Goal: Find specific page/section: Find specific page/section

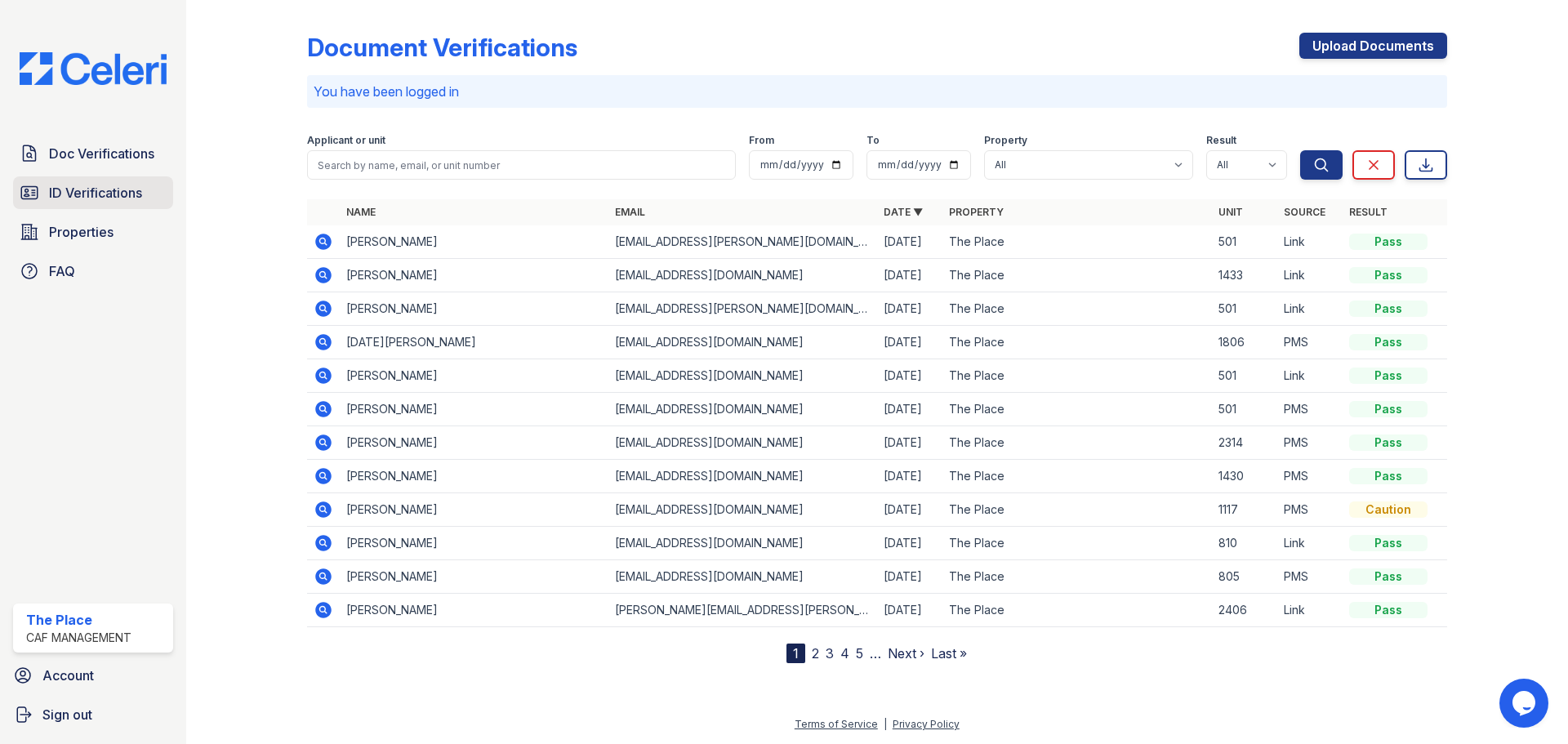
click at [116, 207] on link "ID Verifications" at bounding box center [93, 193] width 160 height 33
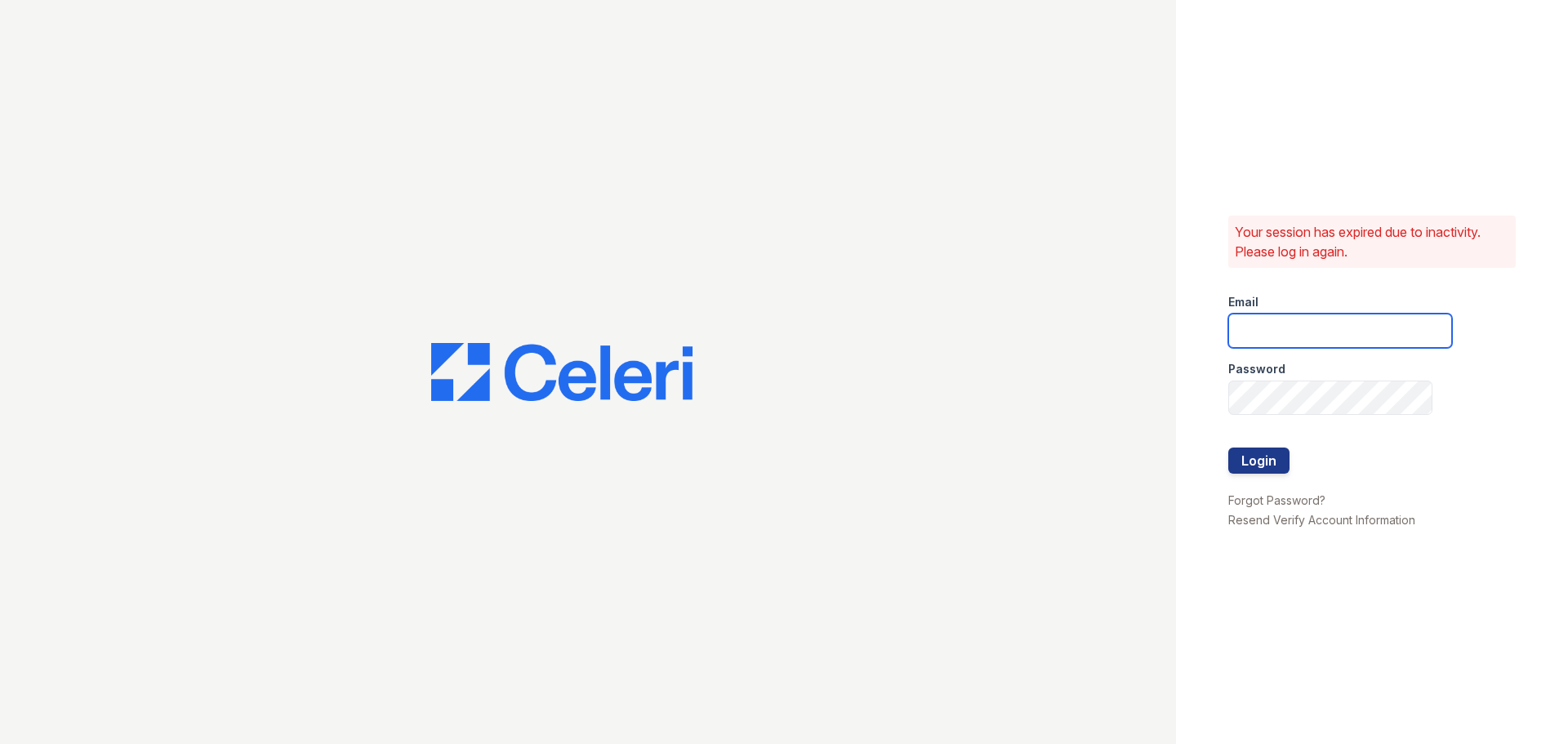
type input "[EMAIL_ADDRESS][DOMAIN_NAME]"
click at [1247, 463] on button "Login" at bounding box center [1259, 461] width 61 height 26
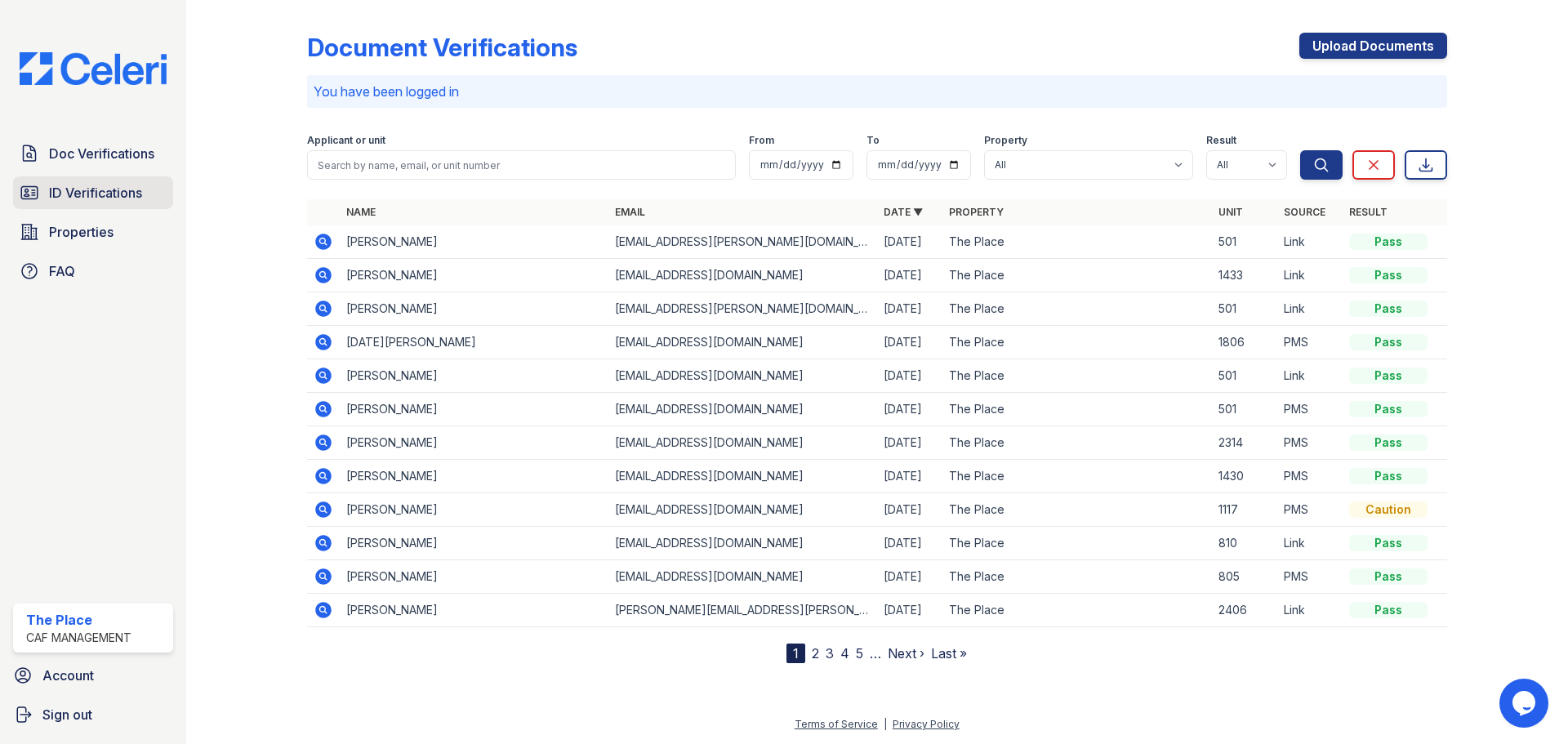
click at [101, 190] on span "ID Verifications" at bounding box center [95, 193] width 93 height 20
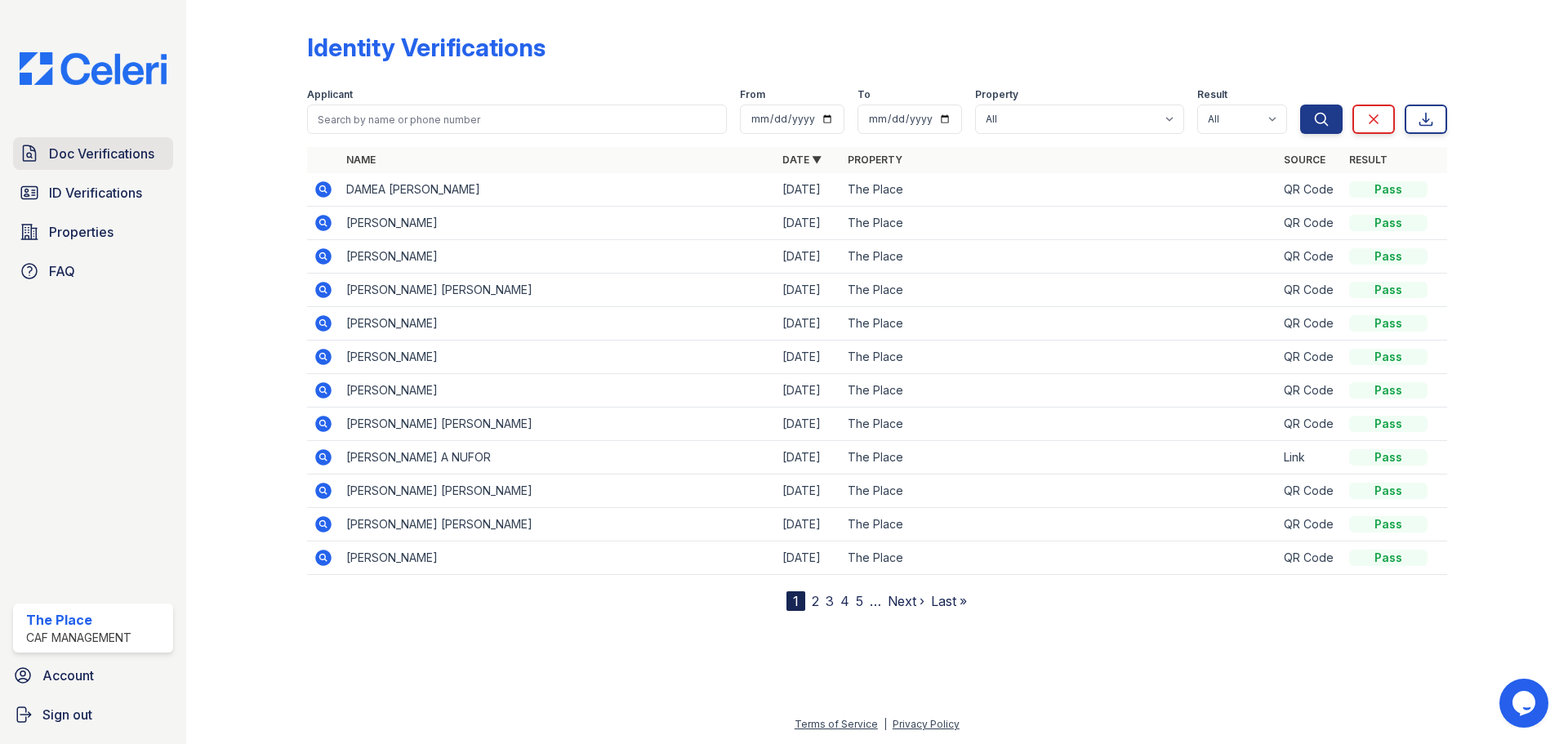
click at [112, 168] on link "Doc Verifications" at bounding box center [93, 154] width 160 height 33
